Goal: Task Accomplishment & Management: Complete application form

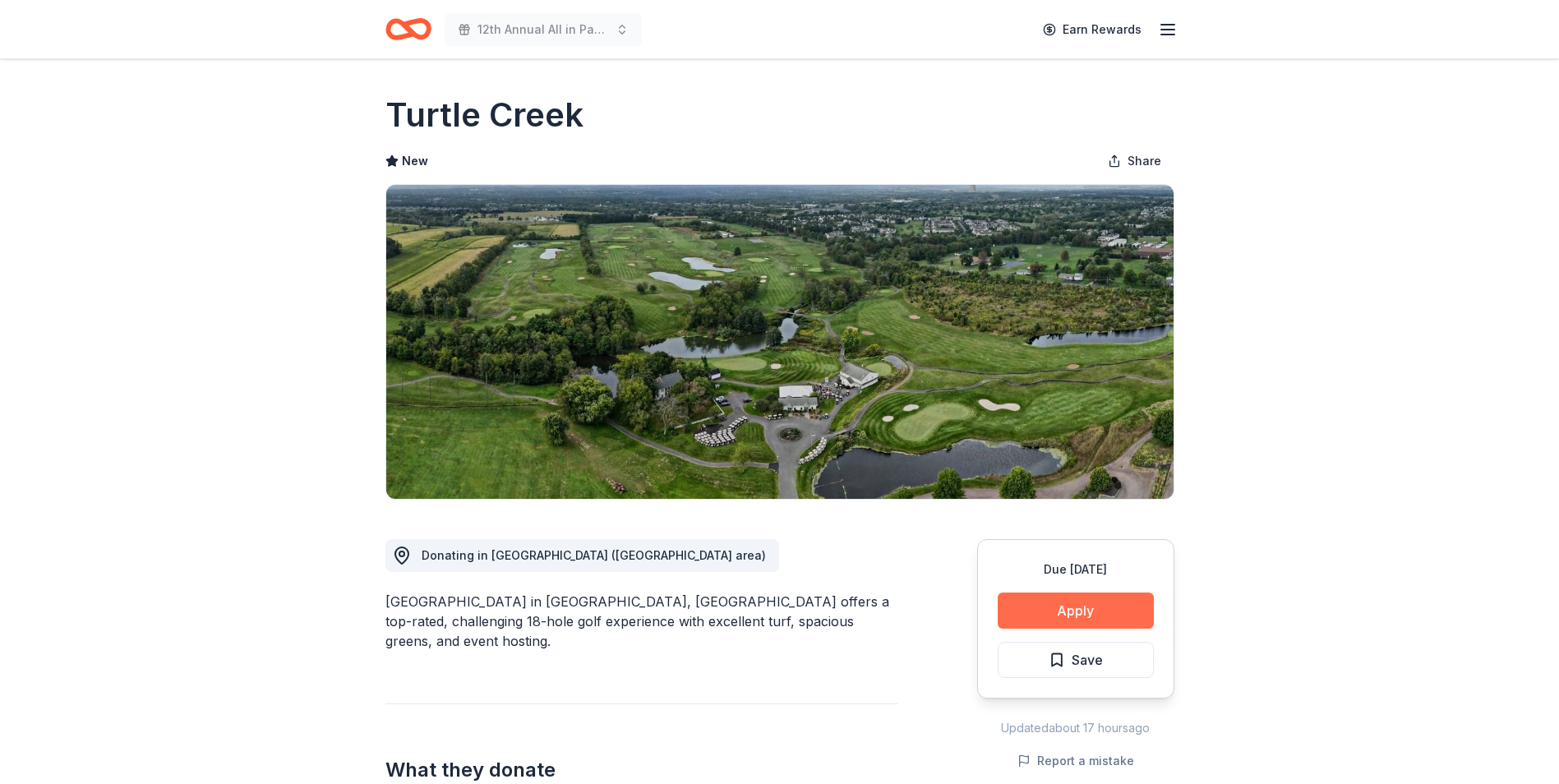
click at [1074, 606] on button "Apply" at bounding box center [1076, 610] width 156 height 36
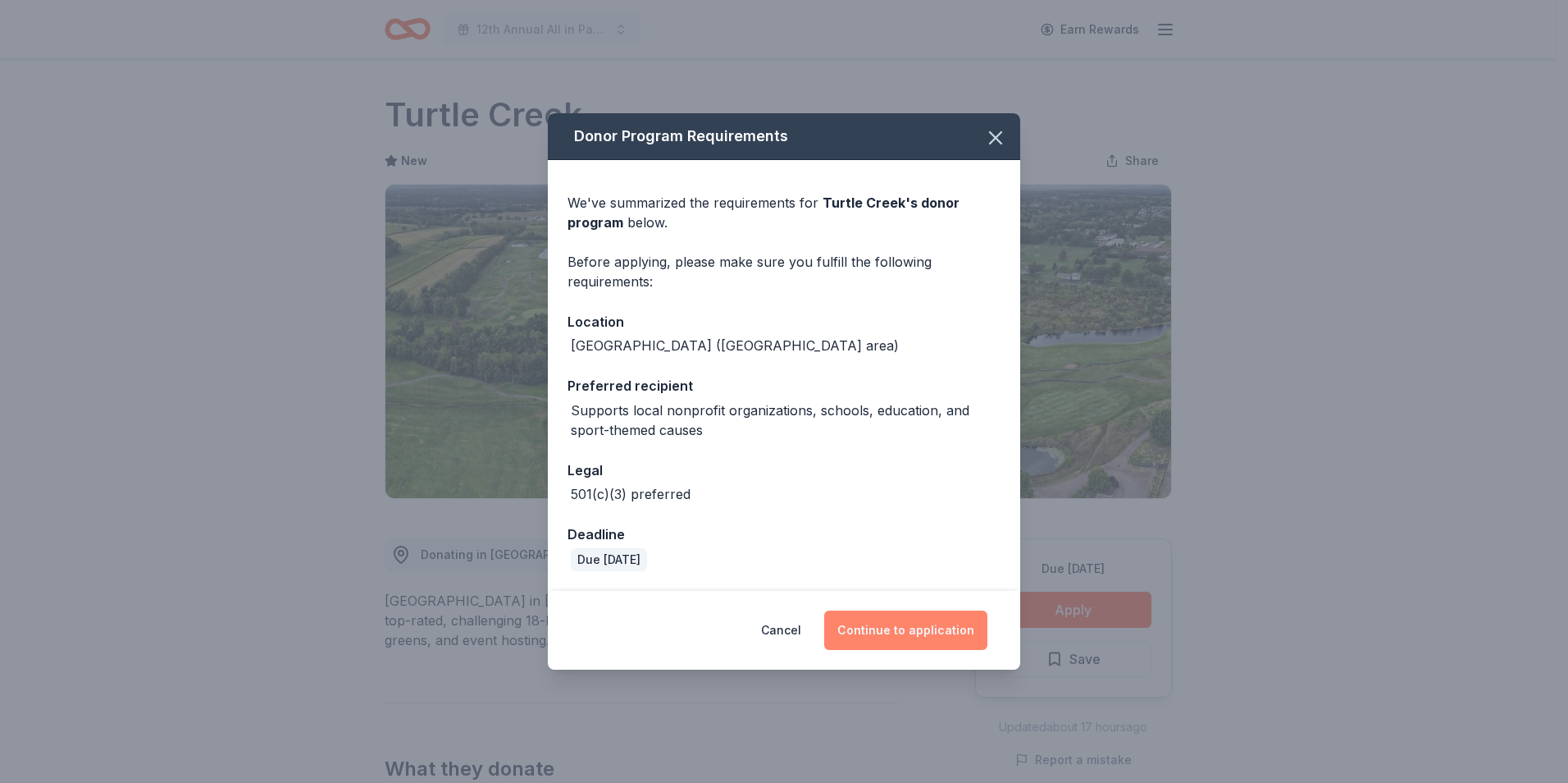
click at [902, 639] on button "Continue to application" at bounding box center [905, 630] width 163 height 39
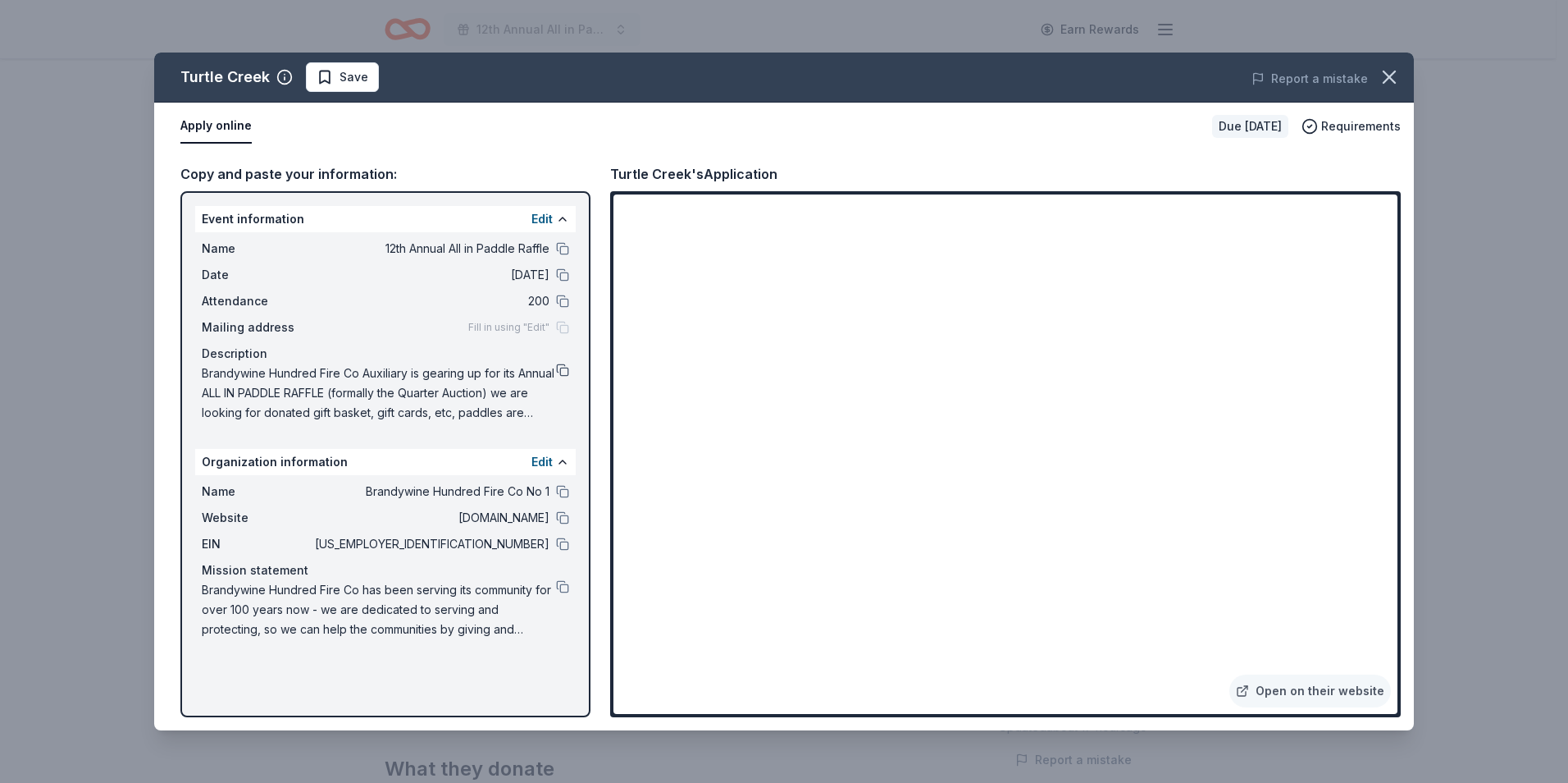
click at [564, 366] on button at bounding box center [562, 369] width 13 height 13
click at [350, 78] on span "Save" at bounding box center [353, 77] width 28 height 20
click at [375, 77] on html "12th Annual All in Paddle Raffle Earn Rewards Due [DATE] Share [GEOGRAPHIC_DATA…" at bounding box center [784, 391] width 1568 height 783
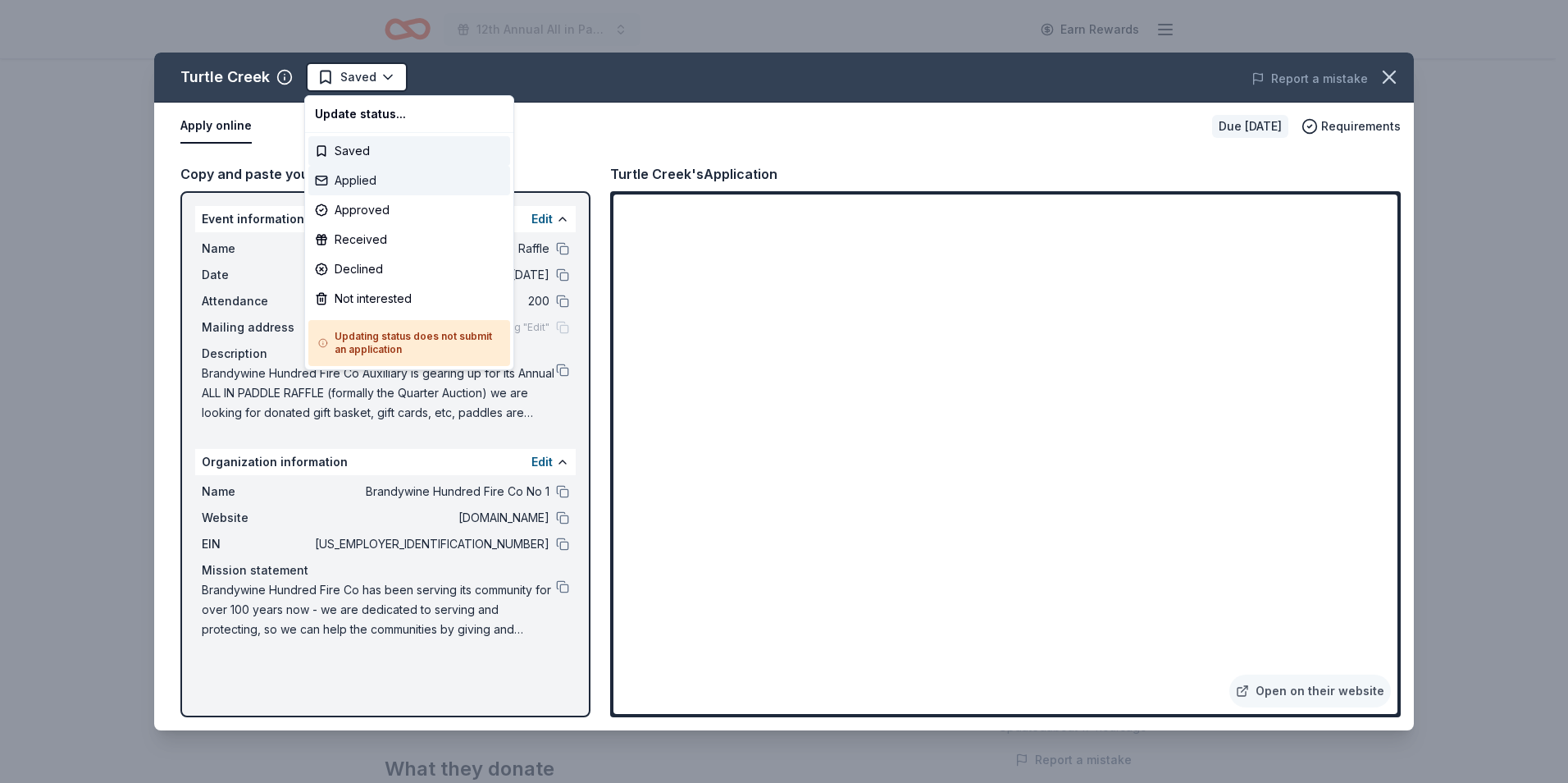
click at [351, 179] on div "Applied" at bounding box center [408, 181] width 201 height 29
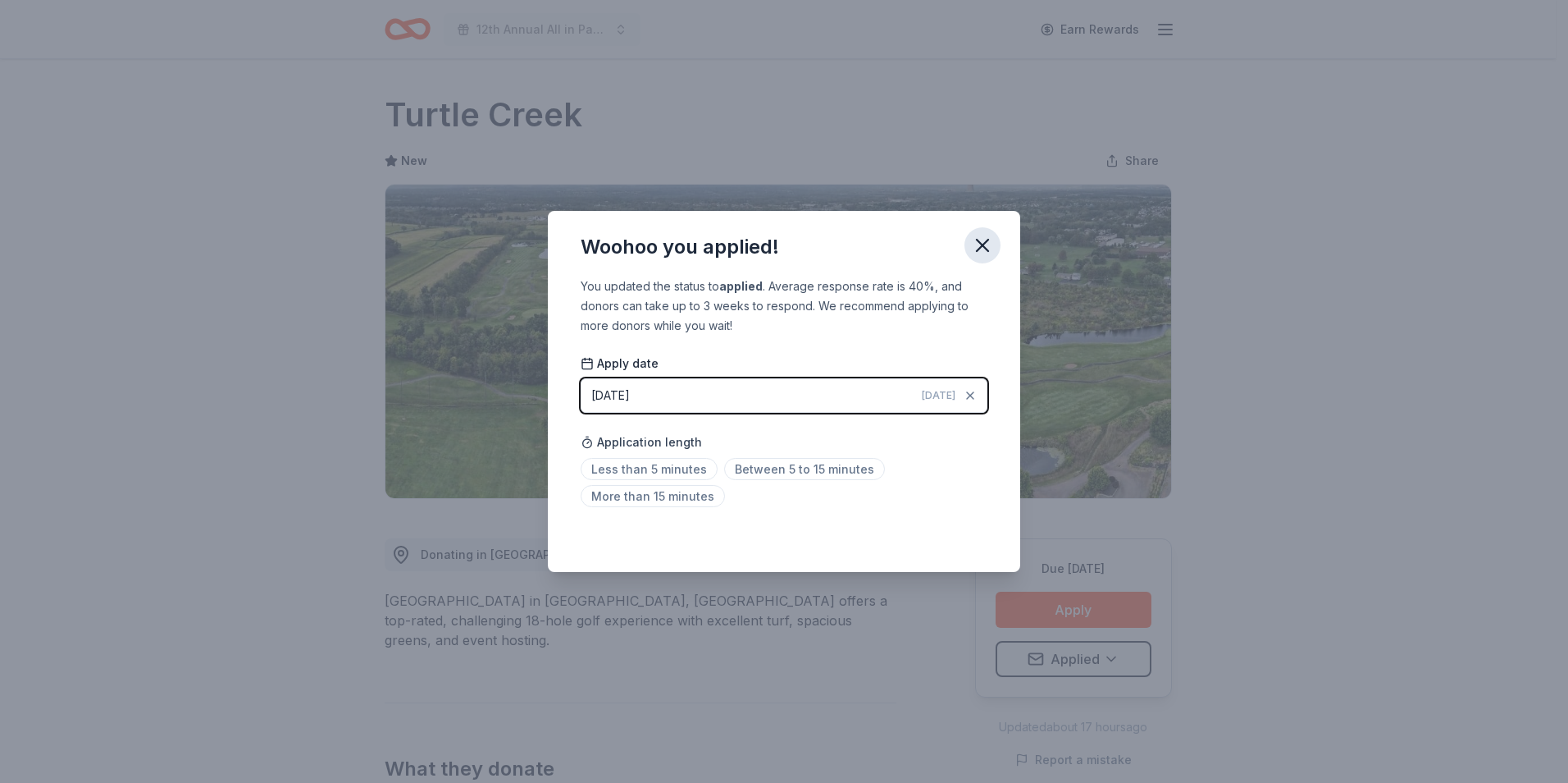
click at [974, 247] on icon "button" at bounding box center [982, 245] width 23 height 23
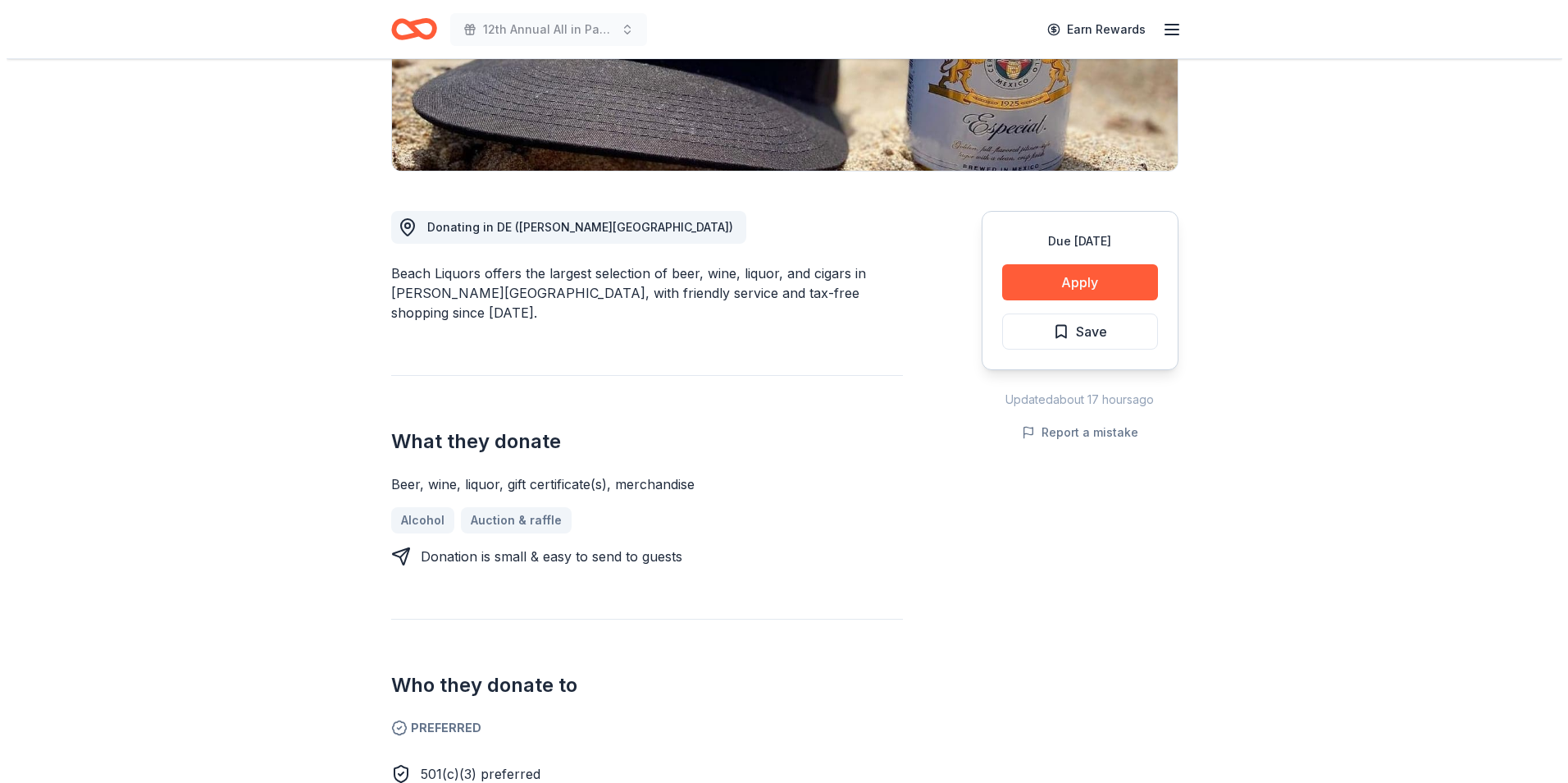
scroll to position [247, 0]
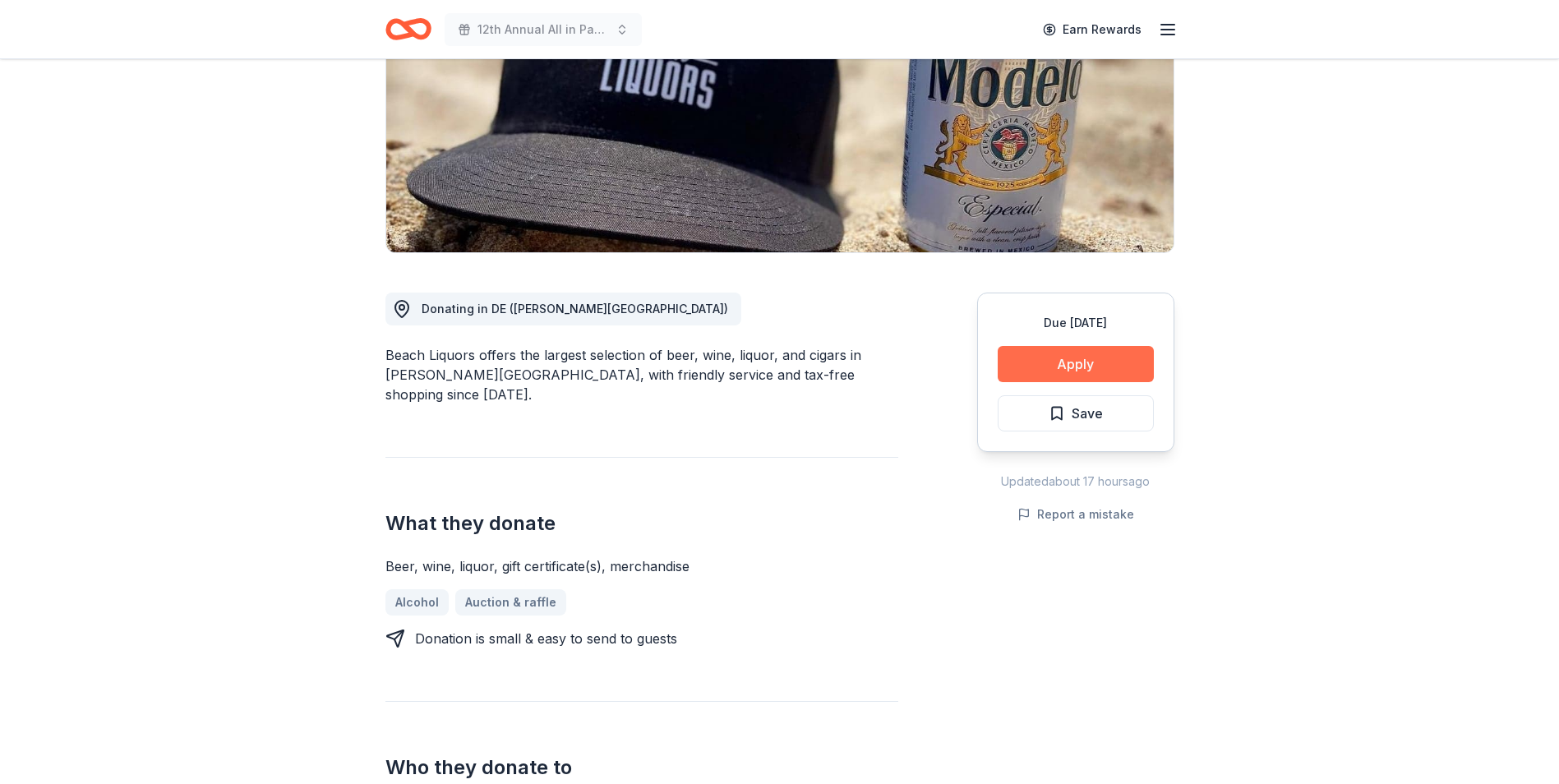
click at [1076, 357] on button "Apply" at bounding box center [1076, 364] width 156 height 36
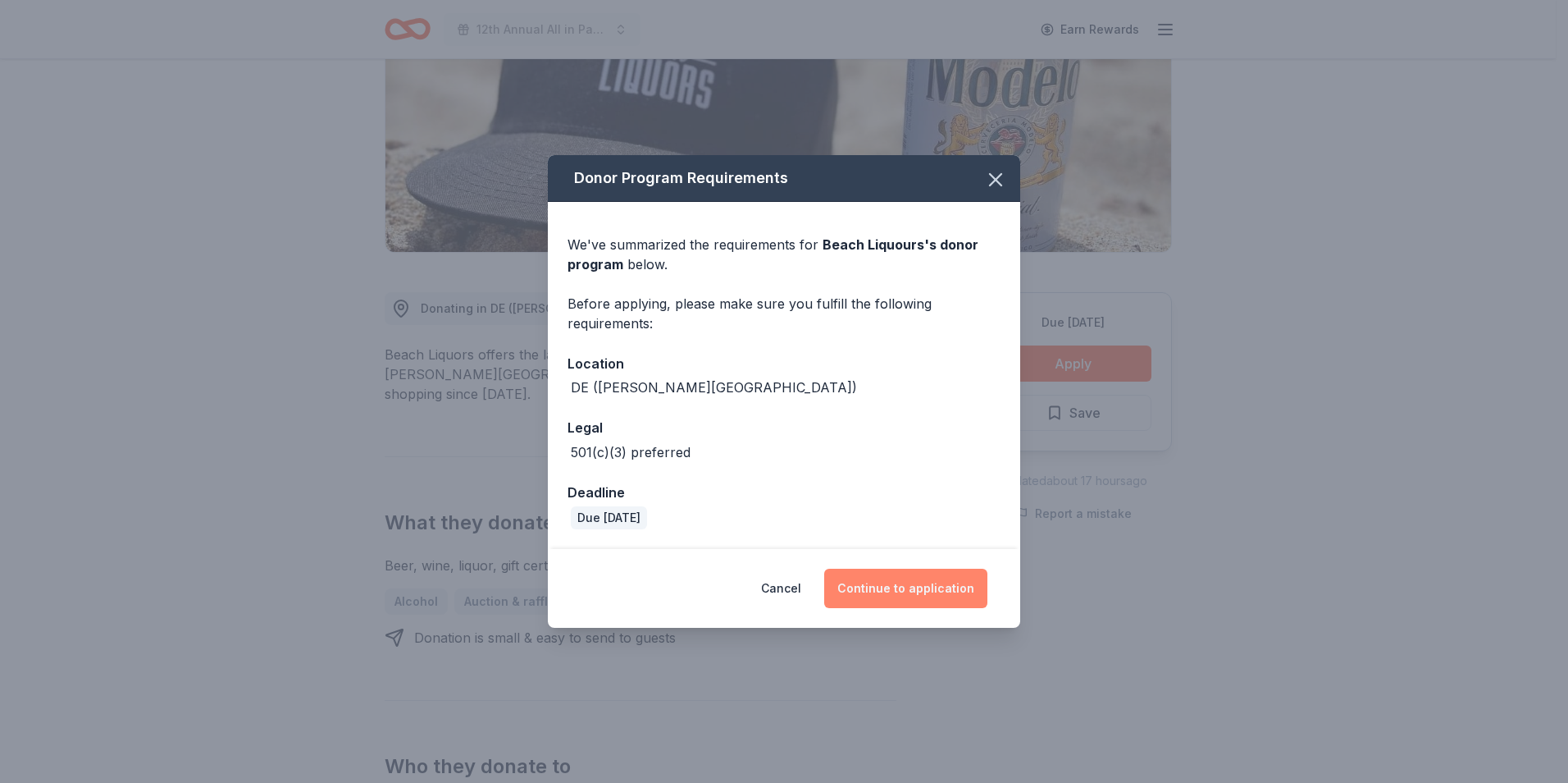
click at [889, 585] on button "Continue to application" at bounding box center [905, 588] width 163 height 39
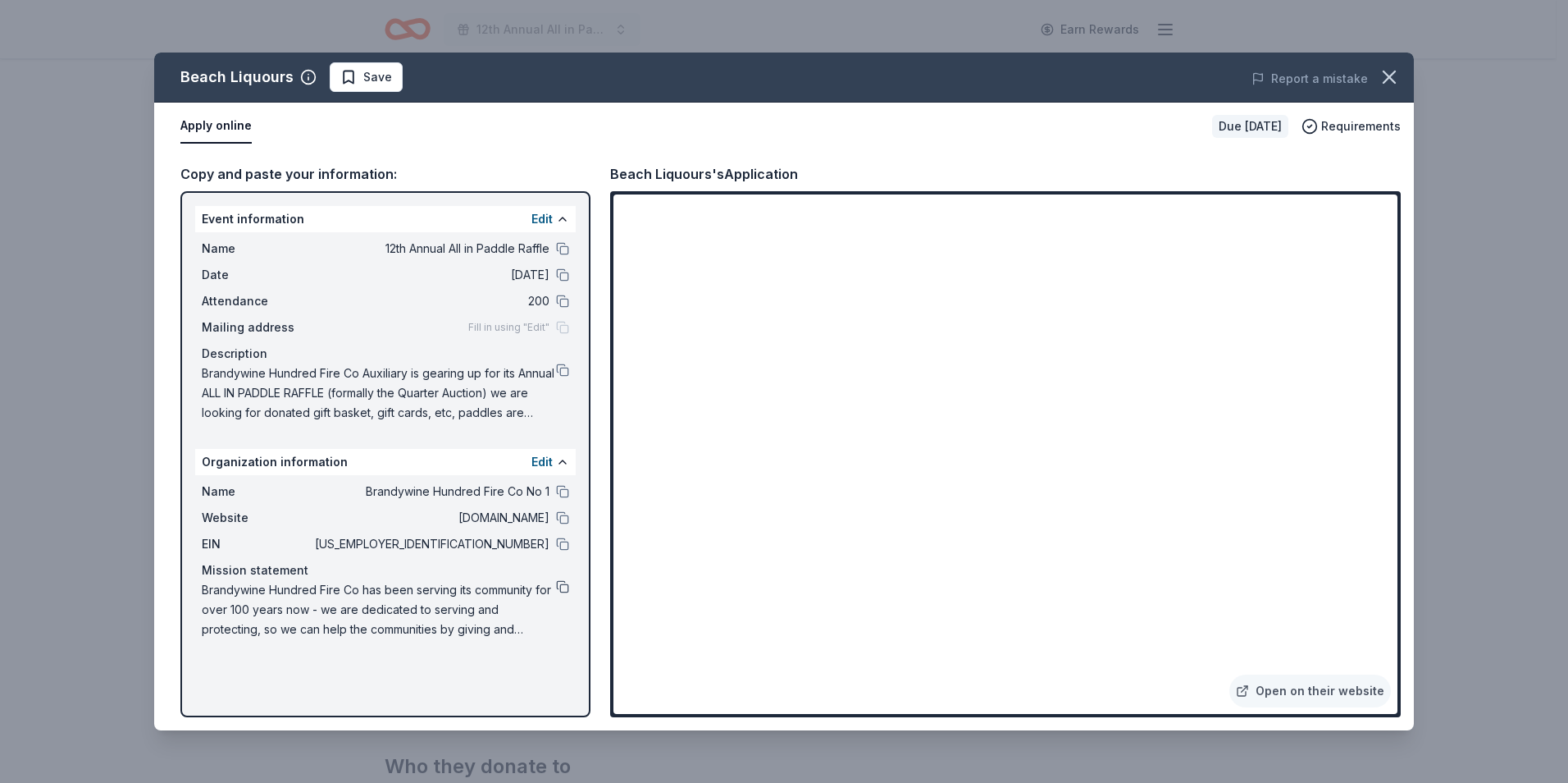
click at [560, 587] on button at bounding box center [562, 586] width 13 height 13
click at [562, 370] on button at bounding box center [562, 369] width 13 height 13
click at [370, 81] on span "Save" at bounding box center [377, 77] width 28 height 20
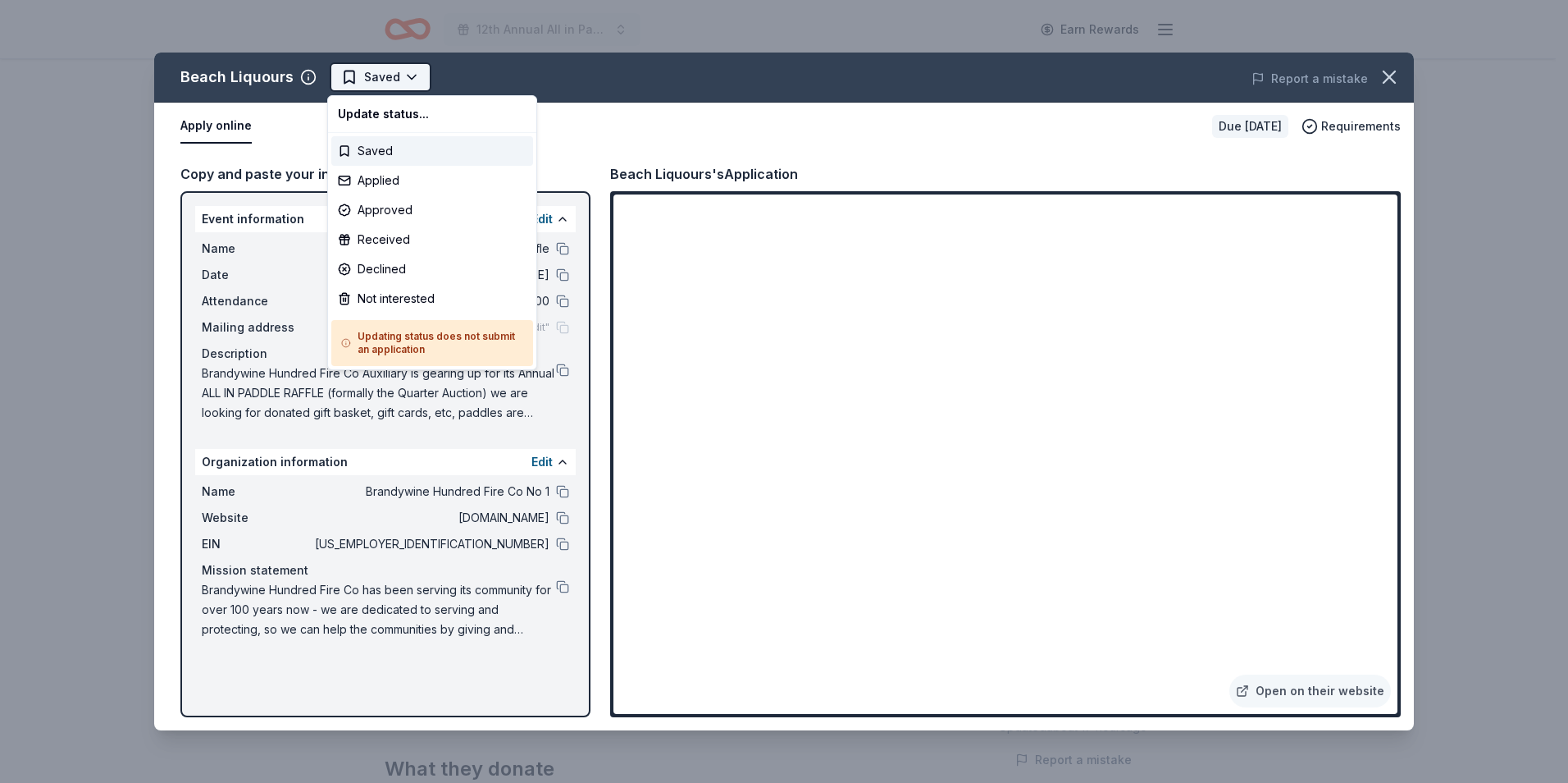
click at [410, 79] on html "12th Annual All in Paddle Raffle Earn Rewards Due [DATE] Share Beach Liquours N…" at bounding box center [784, 391] width 1568 height 783
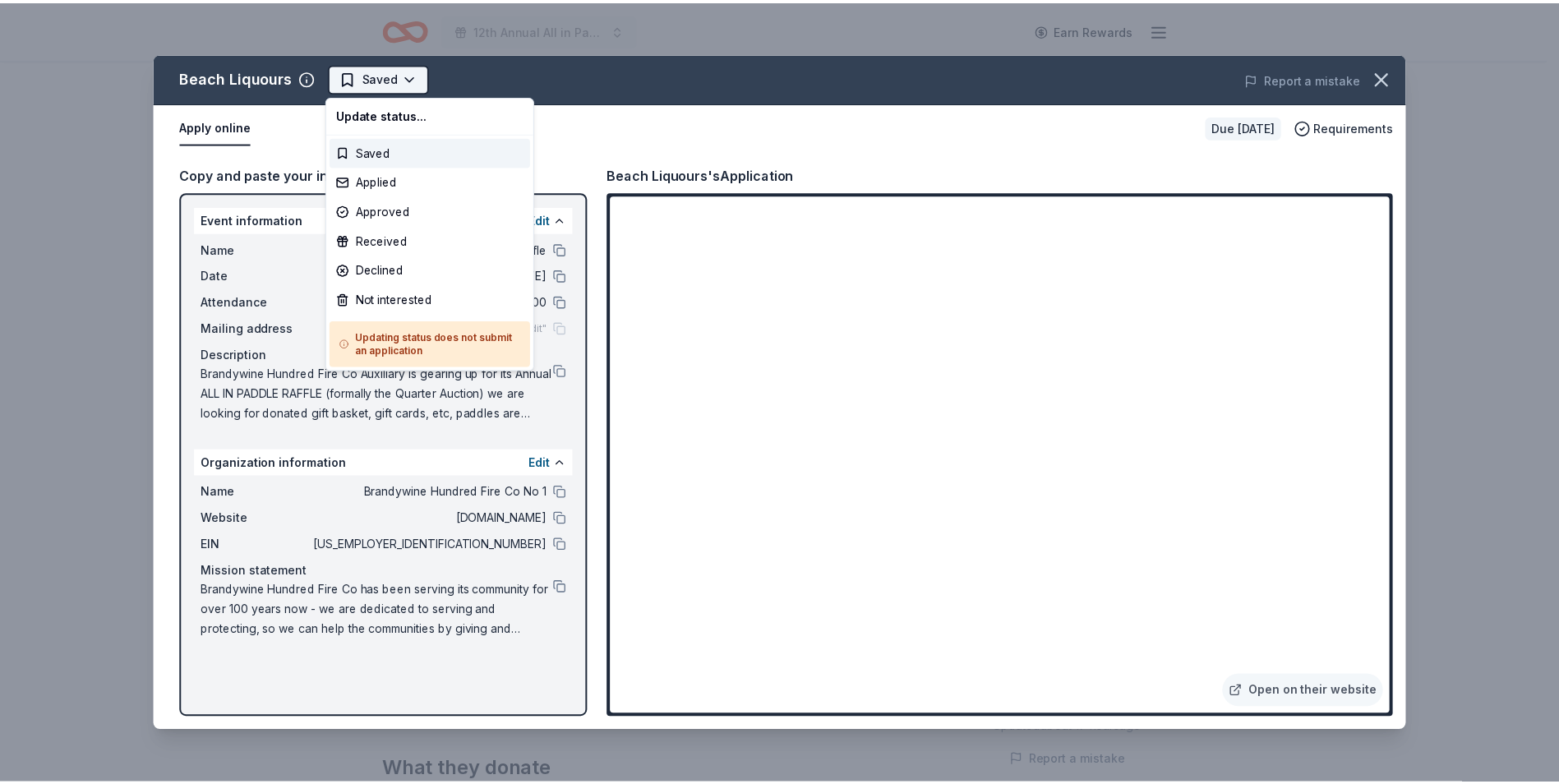
scroll to position [0, 0]
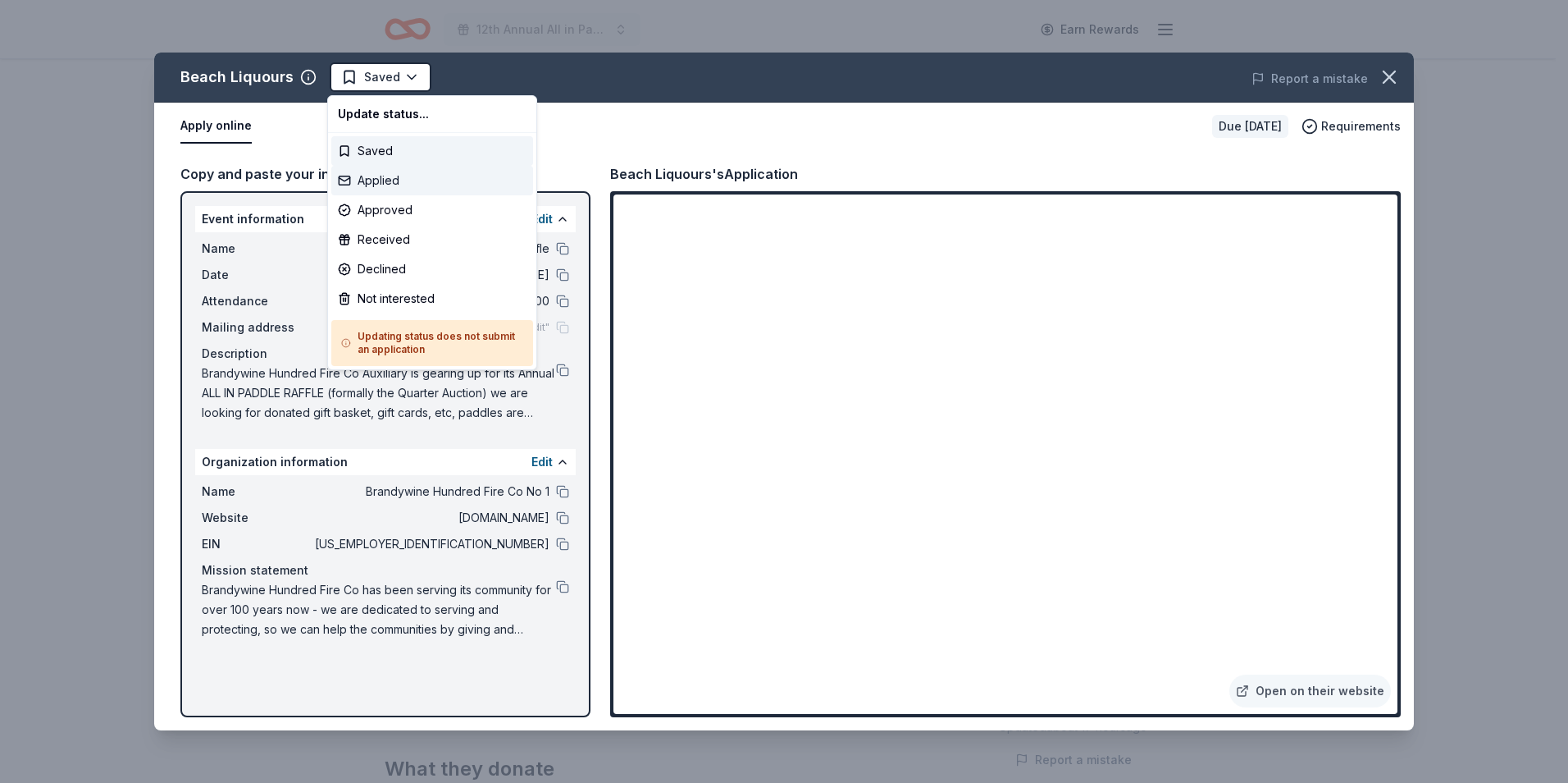
click at [373, 176] on div "Applied" at bounding box center [431, 181] width 201 height 29
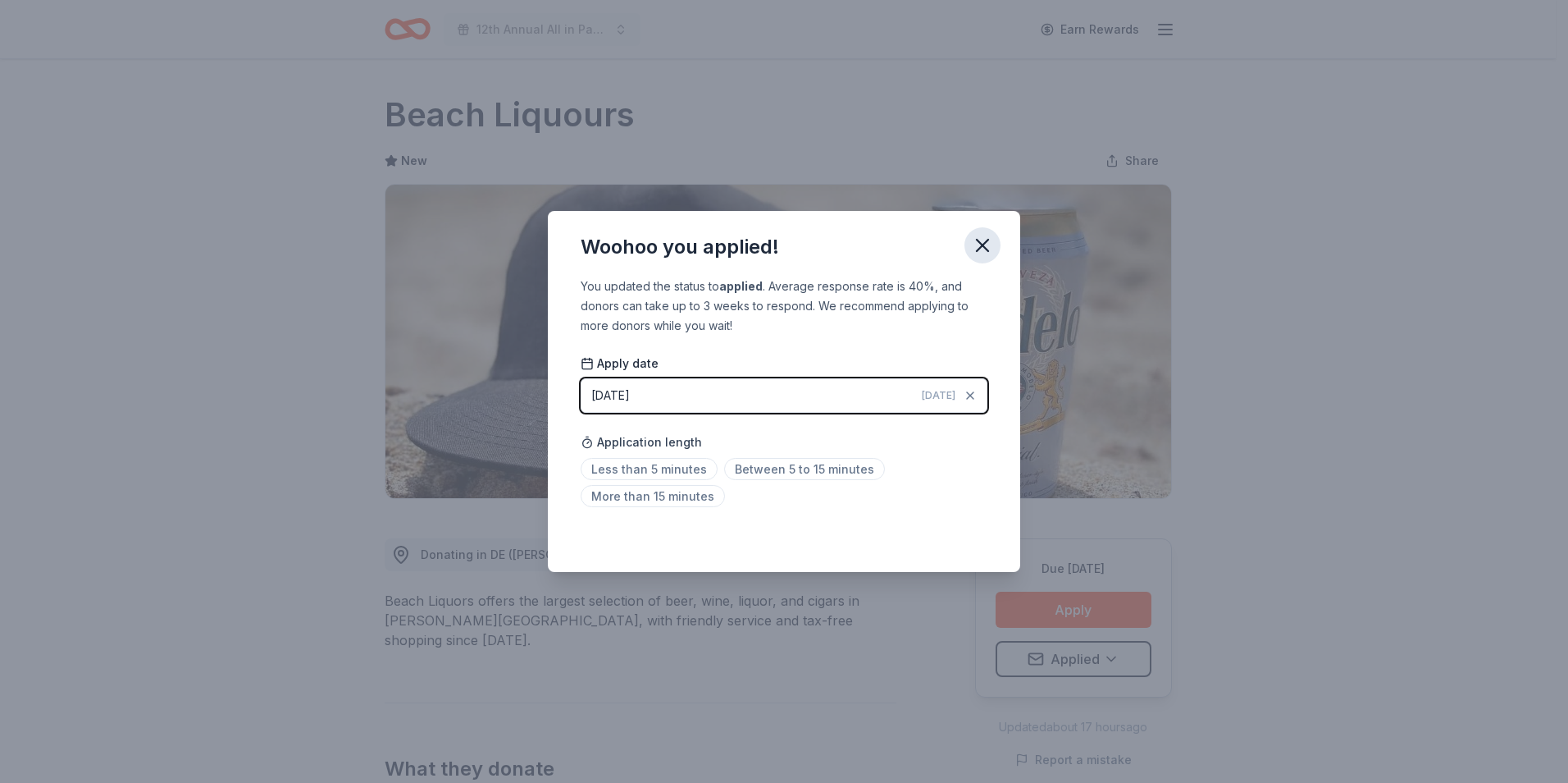
click at [985, 252] on icon "button" at bounding box center [982, 245] width 23 height 23
